Goal: Find specific page/section: Find specific page/section

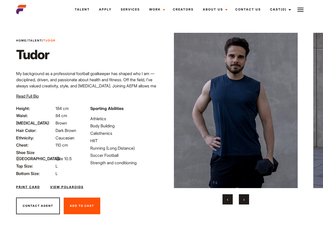
click at [279, 9] on link "Cast (0)" at bounding box center [280, 10] width 29 height 14
click at [301, 9] on img at bounding box center [301, 10] width 6 height 6
click at [236, 118] on img at bounding box center [236, 110] width 124 height 155
click at [161, 110] on div "Sporting Abilities Athletics Body Building Calisthenics HIIT Running (Long Dist…" at bounding box center [124, 140] width 74 height 71
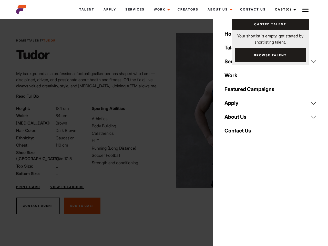
click at [228, 199] on button "‹" at bounding box center [231, 199] width 10 height 10
click at [244, 199] on button "›" at bounding box center [247, 199] width 10 height 10
